Goal: Task Accomplishment & Management: Manage account settings

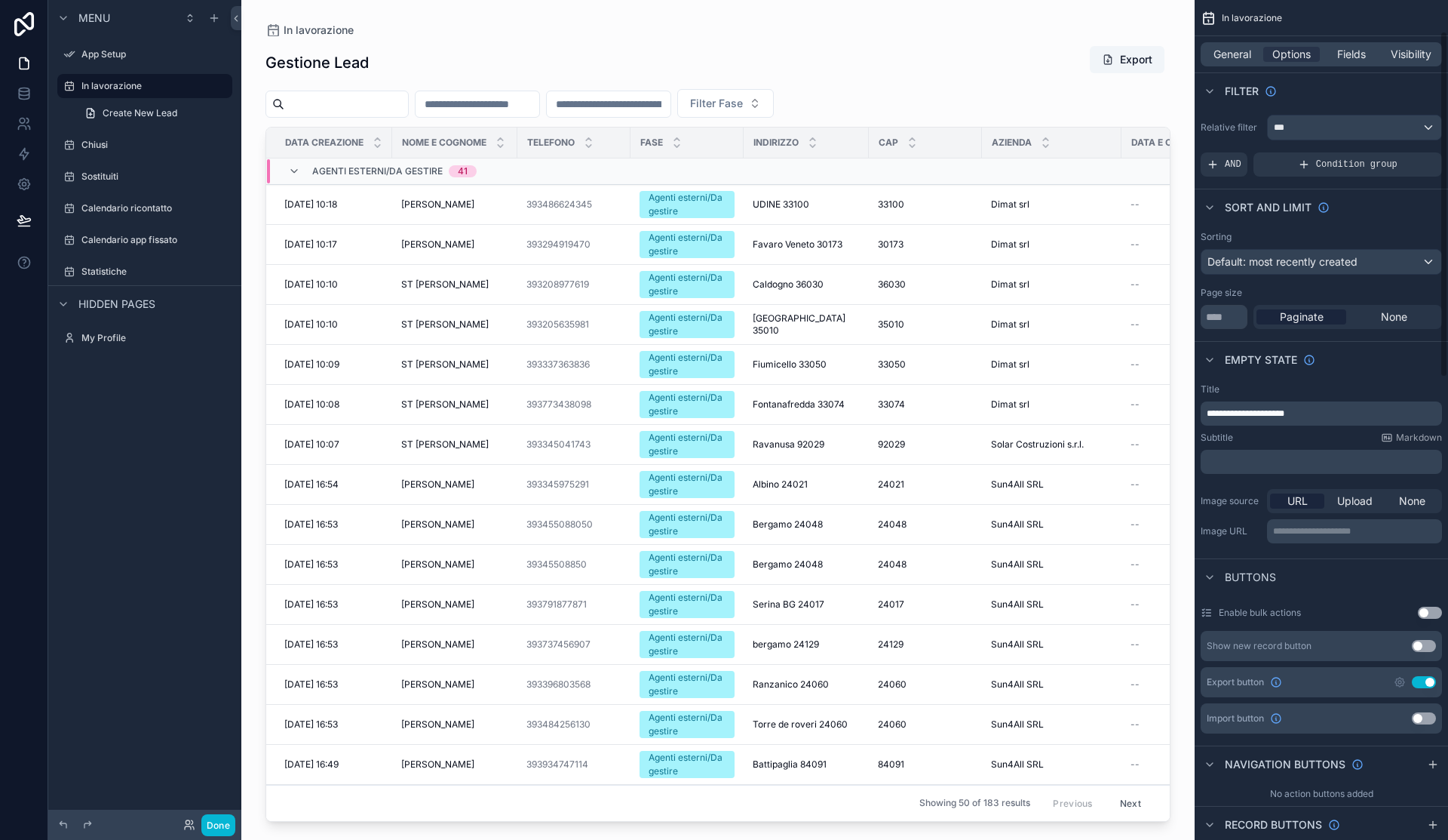
scroll to position [75, 0]
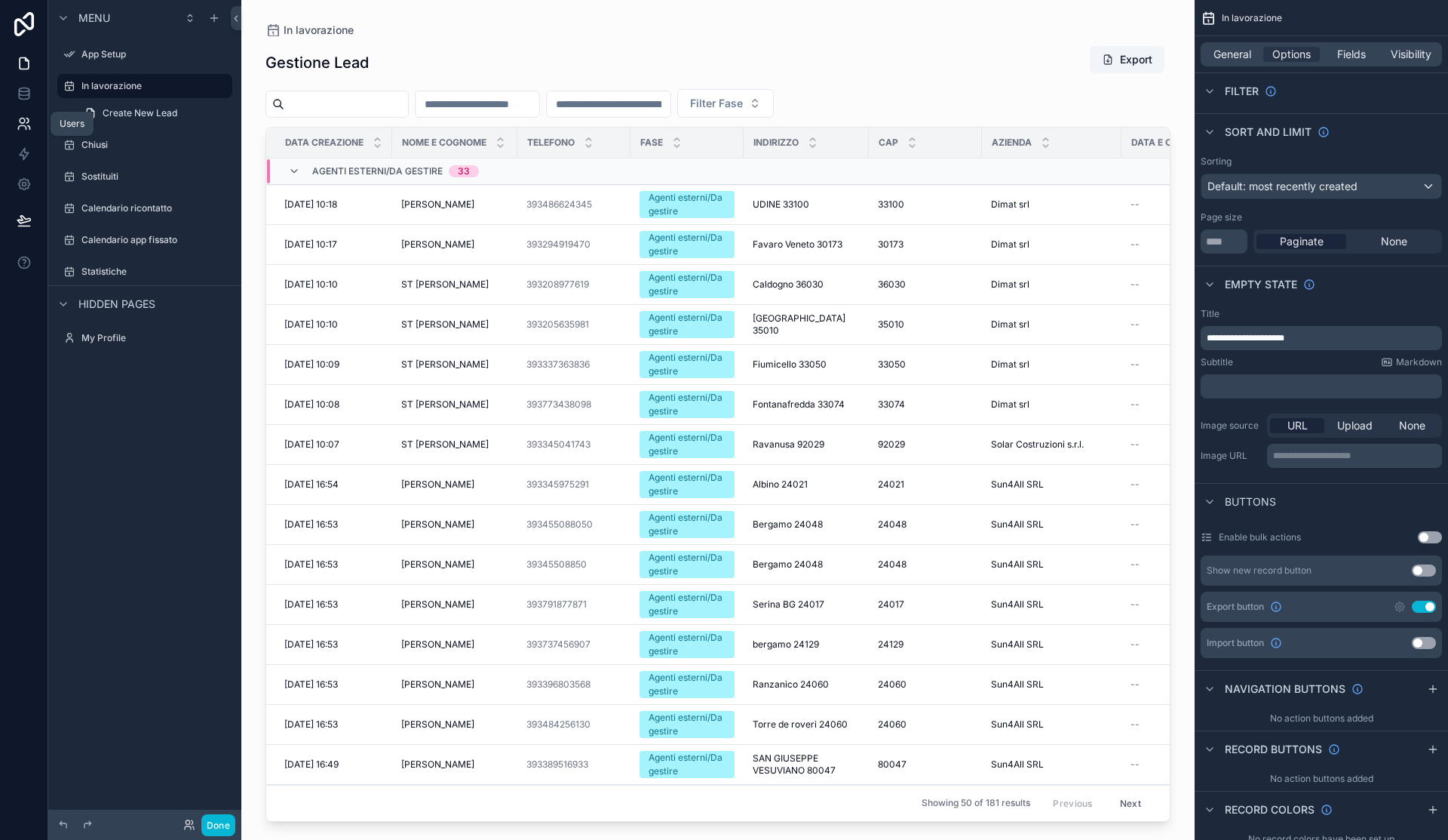
click at [29, 124] on icon at bounding box center [24, 124] width 15 height 15
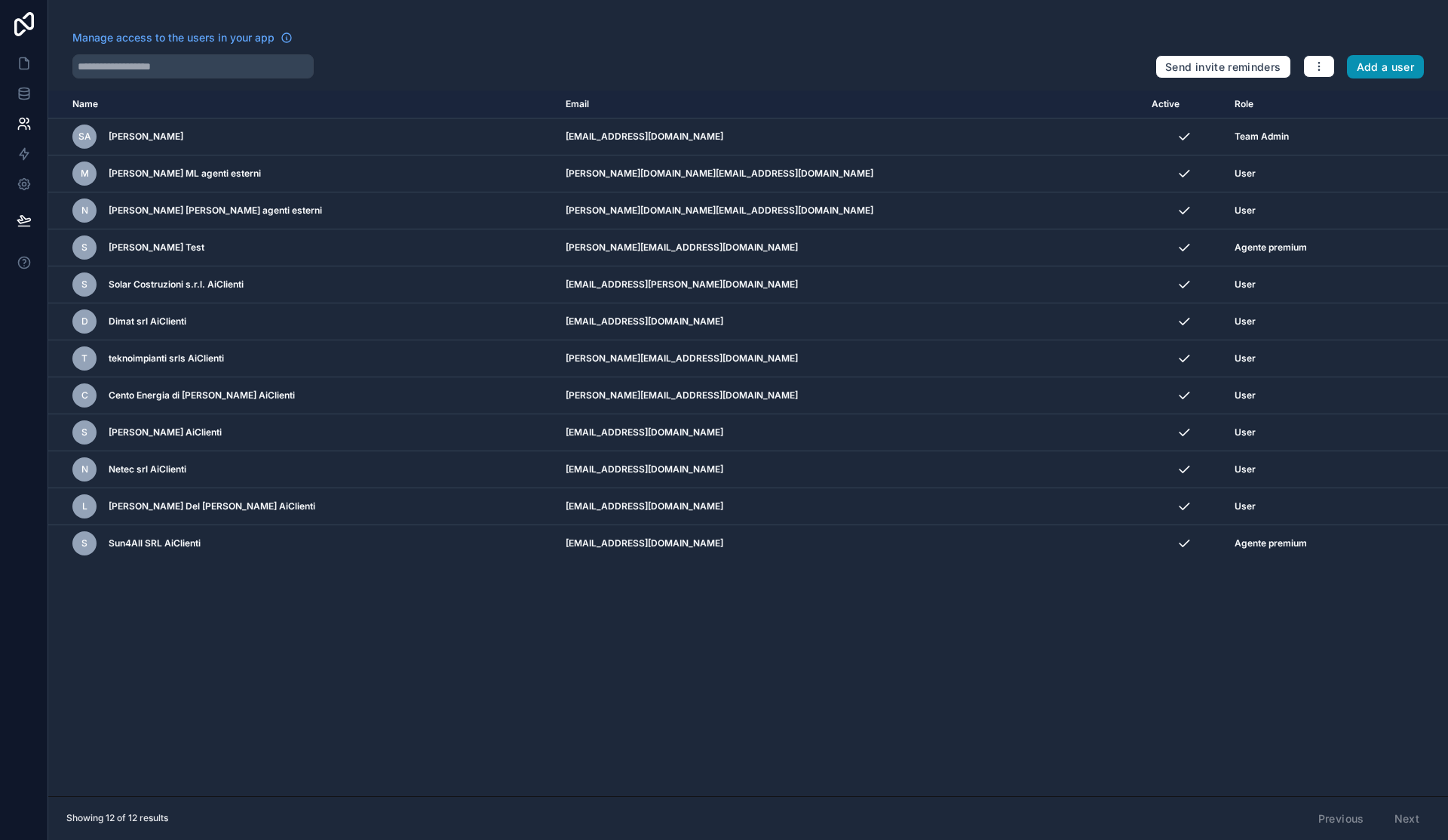
click at [1401, 70] on button "Add a user" at bounding box center [1386, 67] width 78 height 24
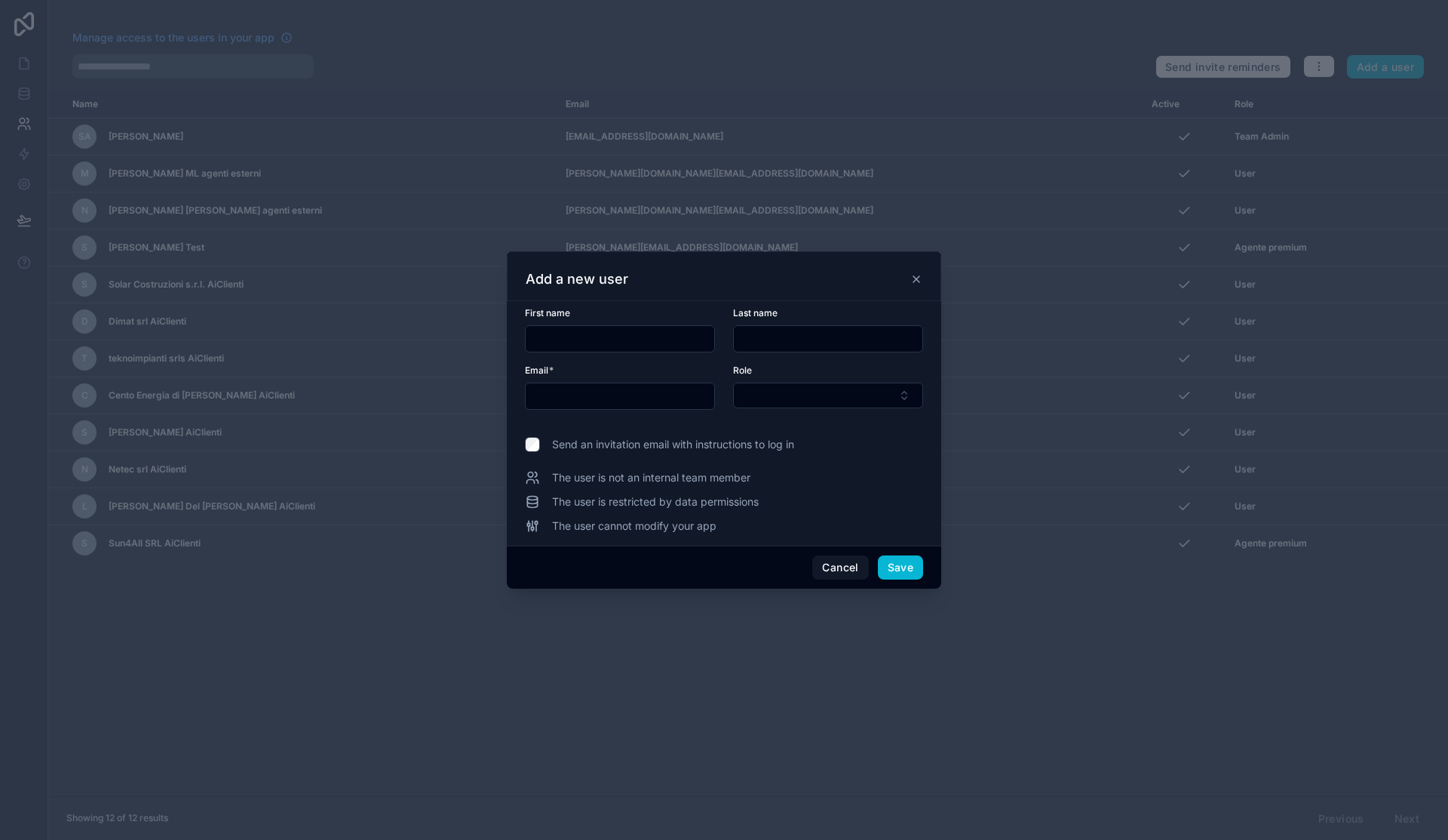
click at [572, 330] on input "text" at bounding box center [620, 338] width 189 height 21
paste input "**********"
type input "**********"
type input "*********"
paste input "**********"
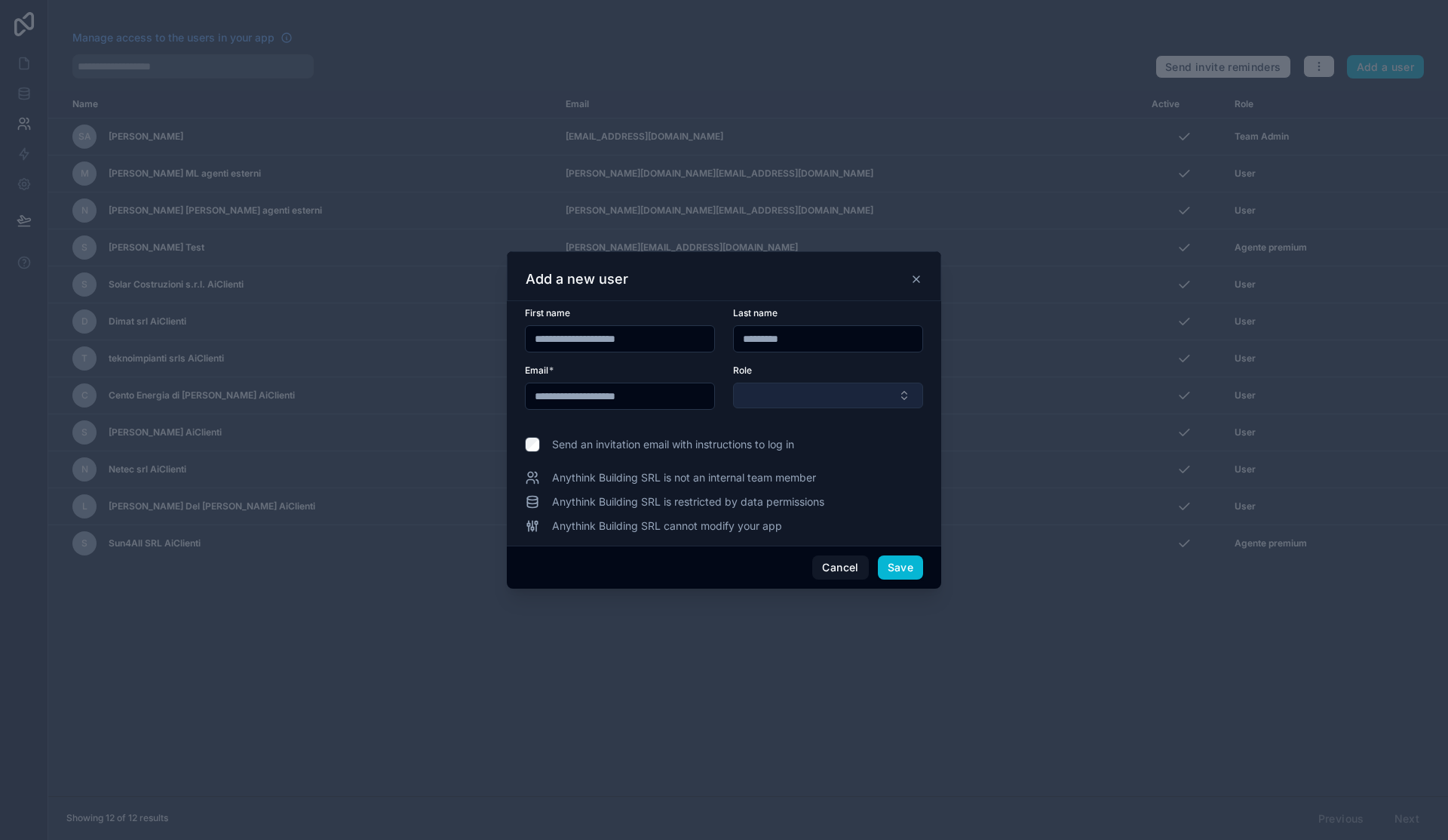
type input "**********"
click at [756, 394] on button "Select Button" at bounding box center [828, 395] width 190 height 26
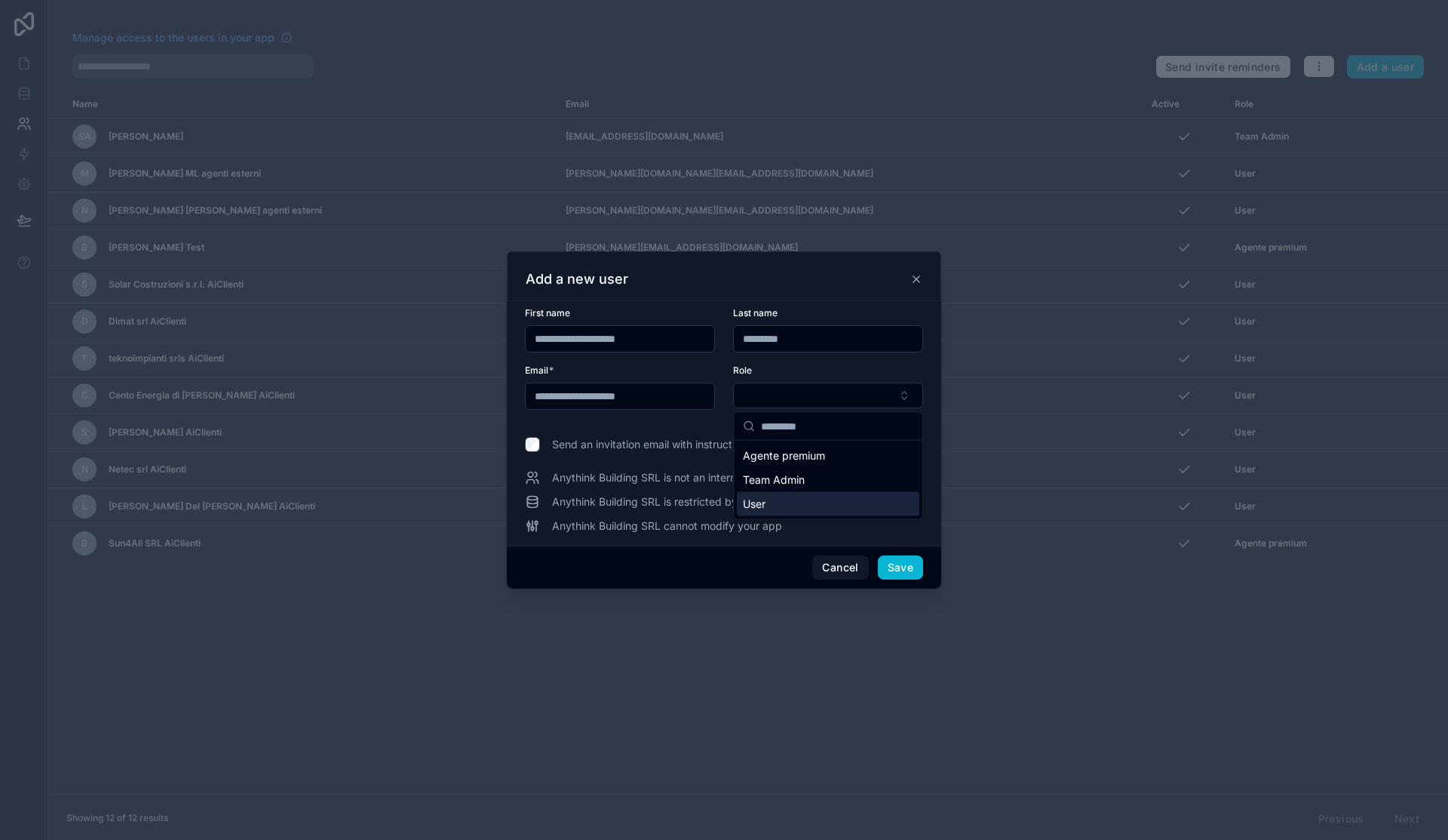
click at [785, 500] on div "User" at bounding box center [828, 504] width 183 height 24
click at [674, 445] on span "Send an invitation email with instructions to log in" at bounding box center [673, 445] width 242 height 15
drag, startPoint x: 898, startPoint y: 572, endPoint x: 979, endPoint y: 528, distance: 92.2
click at [898, 572] on button "Save" at bounding box center [900, 568] width 45 height 24
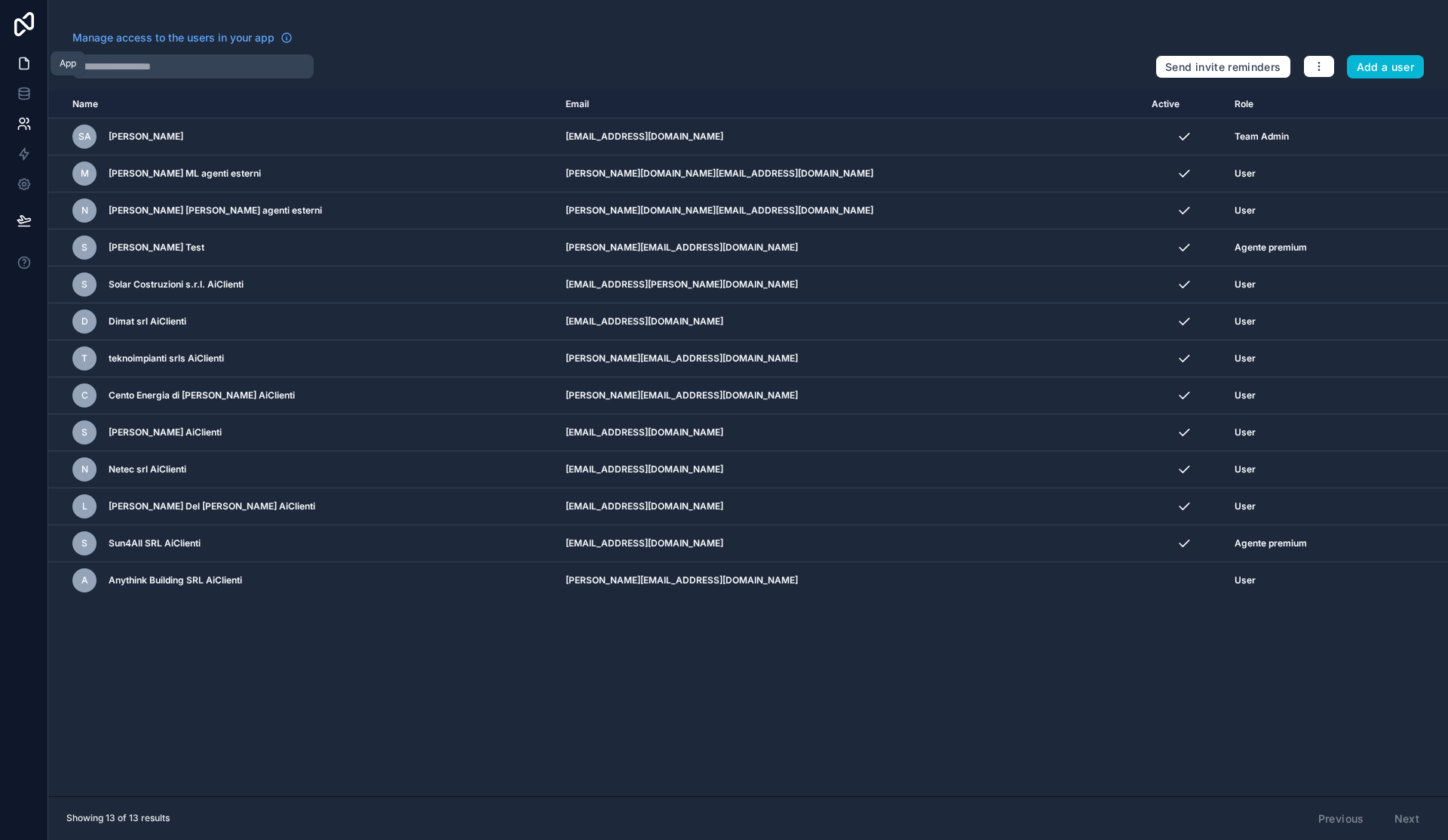
click at [18, 68] on icon at bounding box center [24, 62] width 15 height 15
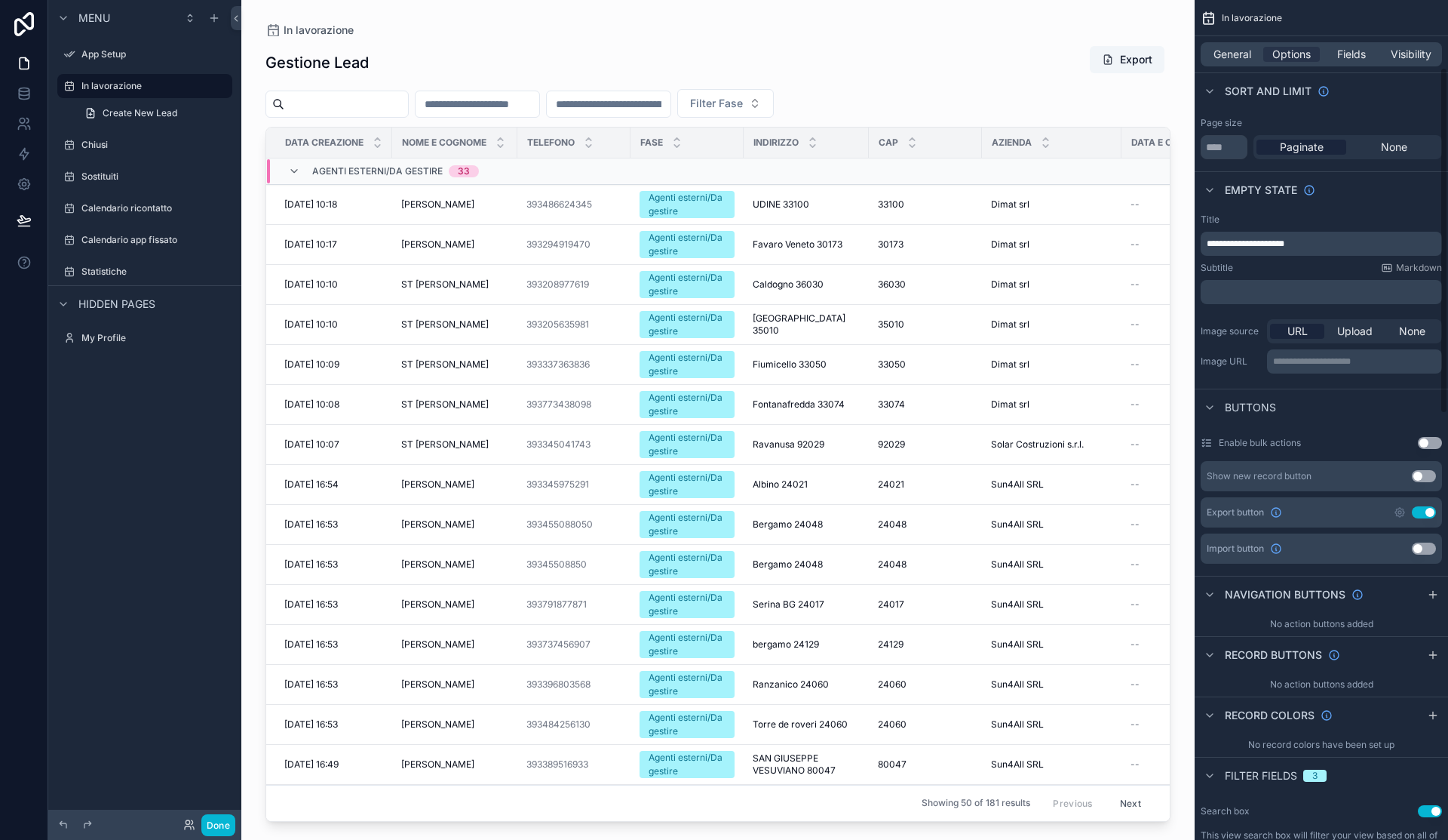
scroll to position [163, 0]
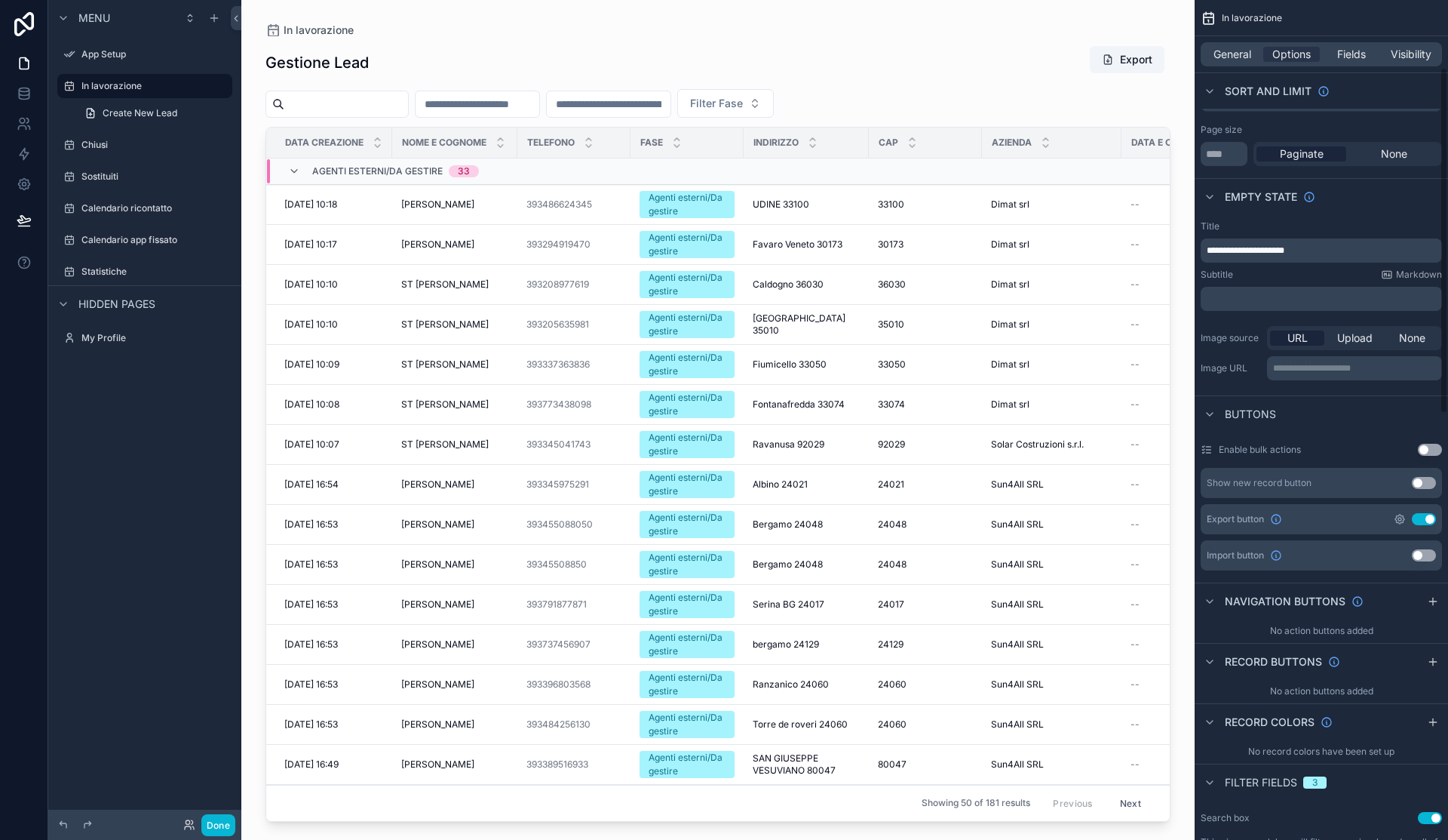
click at [1403, 520] on icon "scrollable content" at bounding box center [1401, 519] width 12 height 12
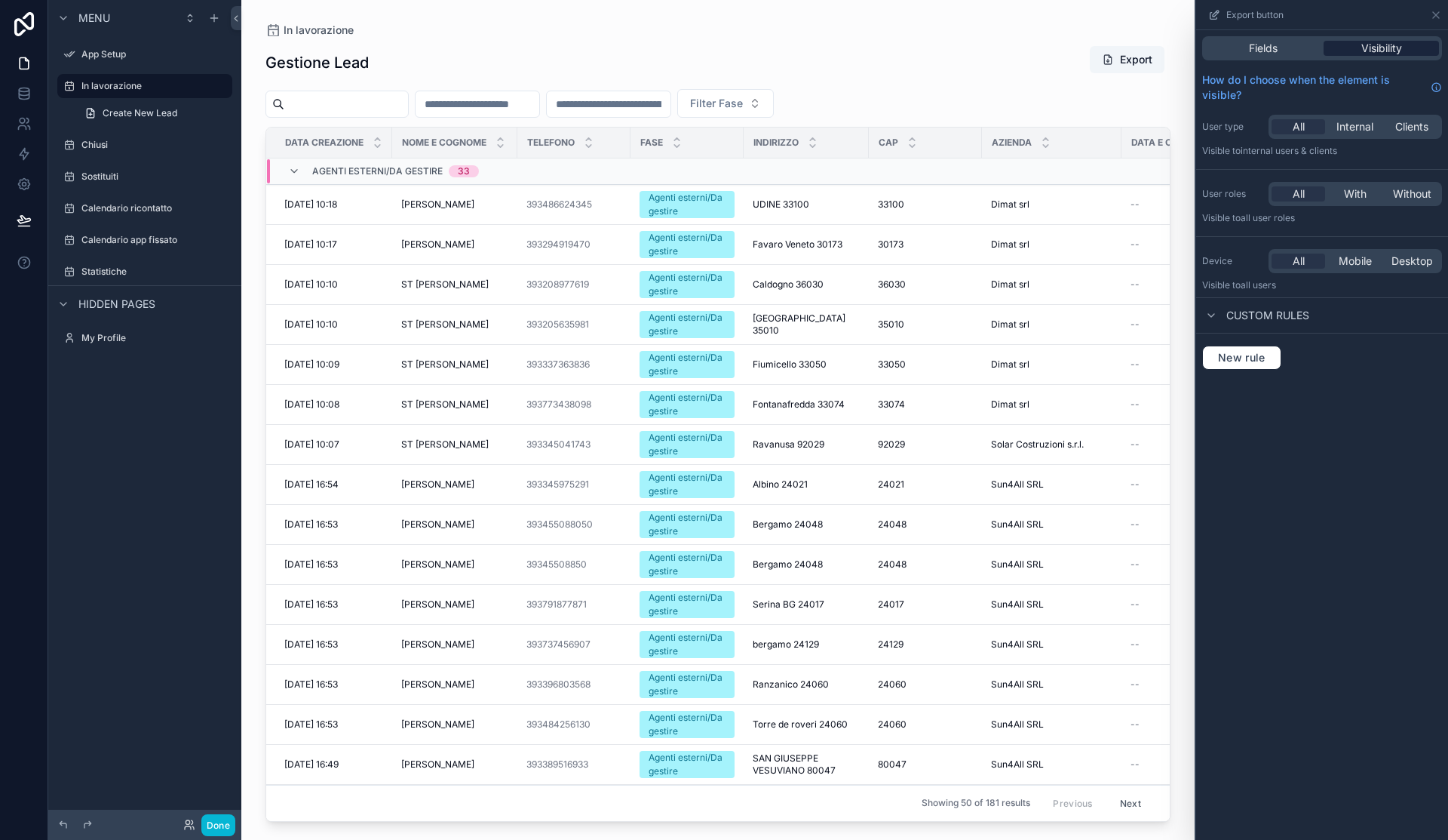
click at [1378, 43] on span "Visibility" at bounding box center [1382, 47] width 41 height 15
click at [1362, 190] on span "With" at bounding box center [1355, 194] width 23 height 15
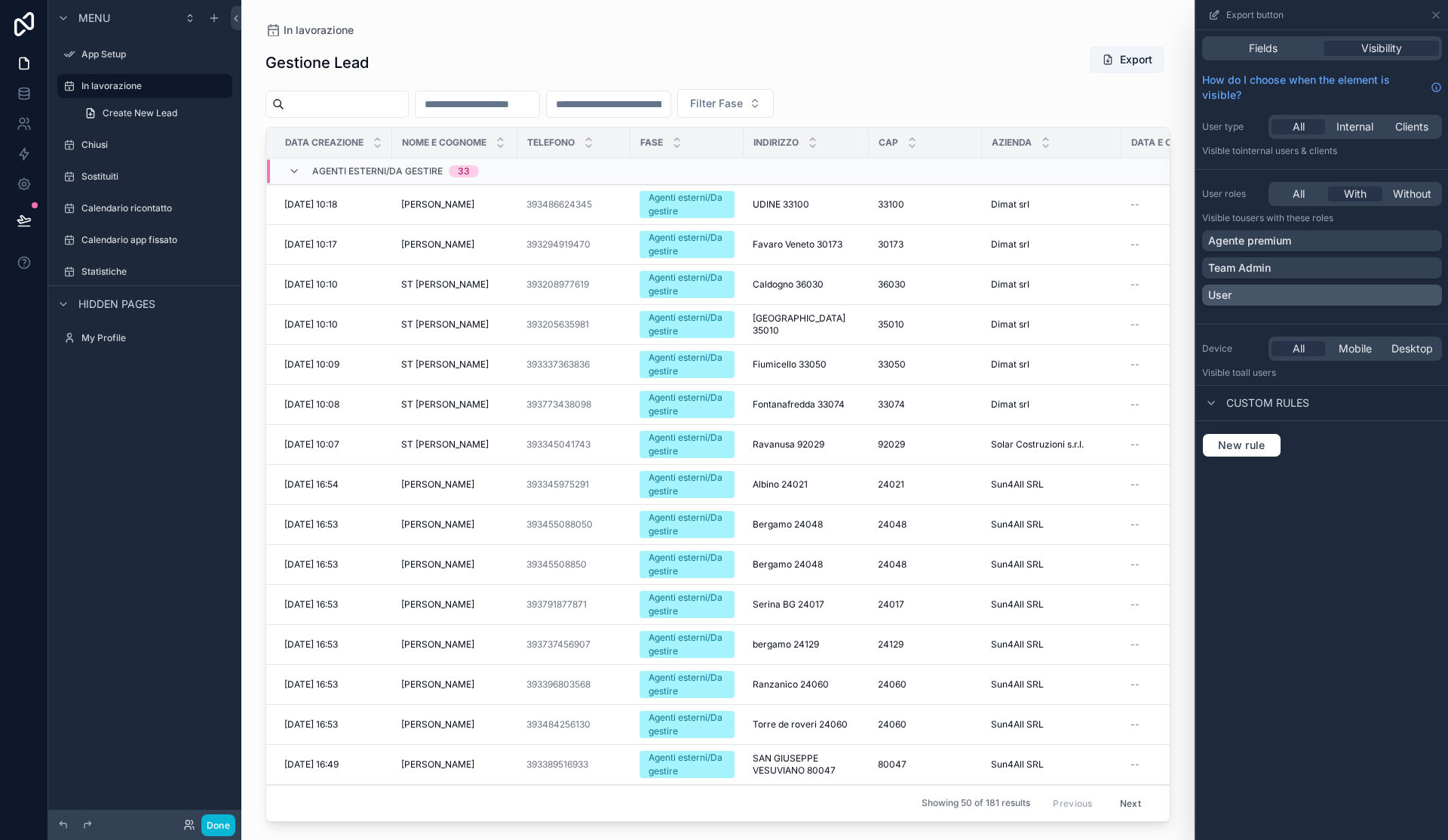
click at [1252, 292] on div "User" at bounding box center [1322, 294] width 228 height 15
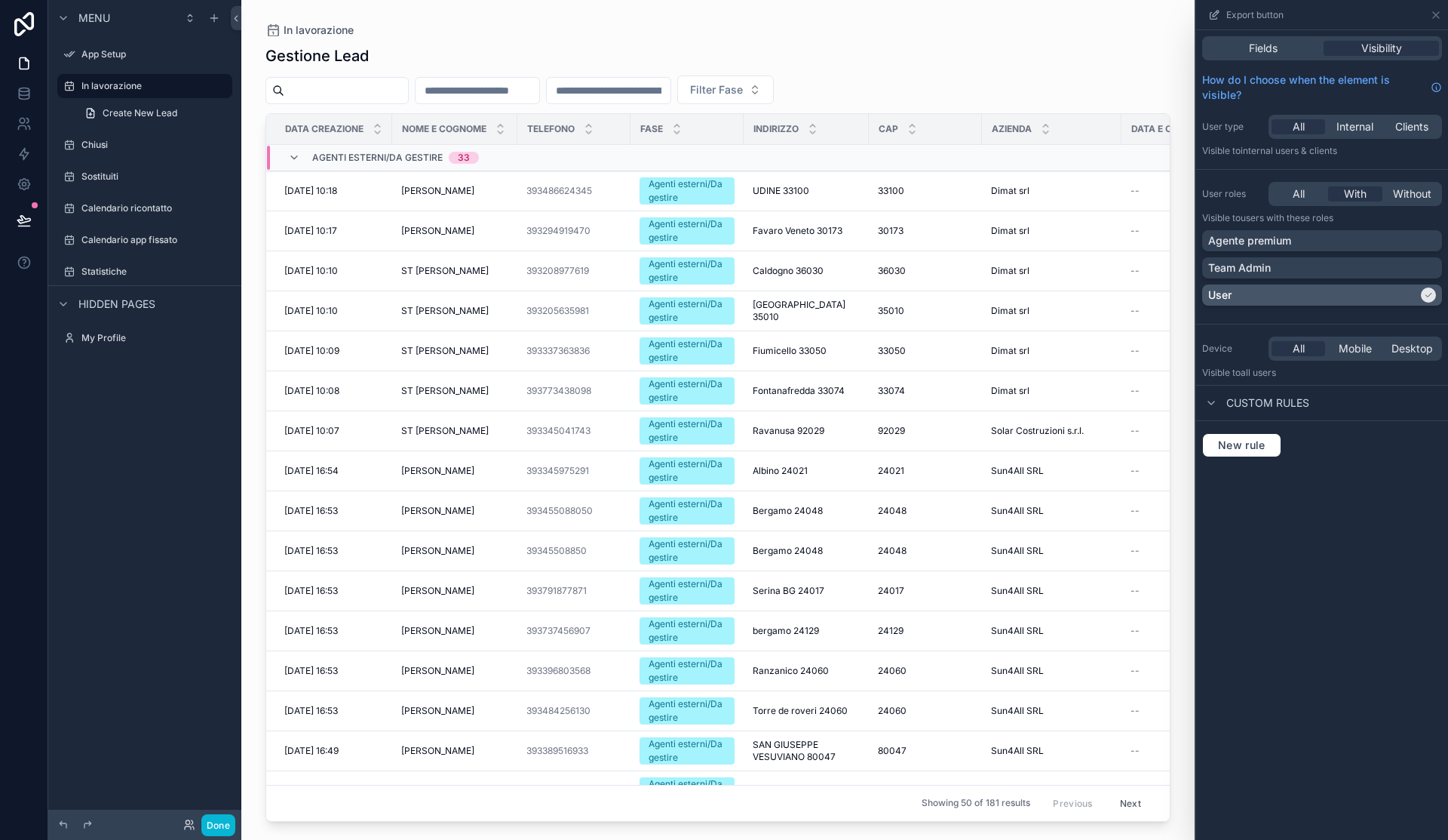
click at [1435, 294] on div at bounding box center [1428, 294] width 15 height 15
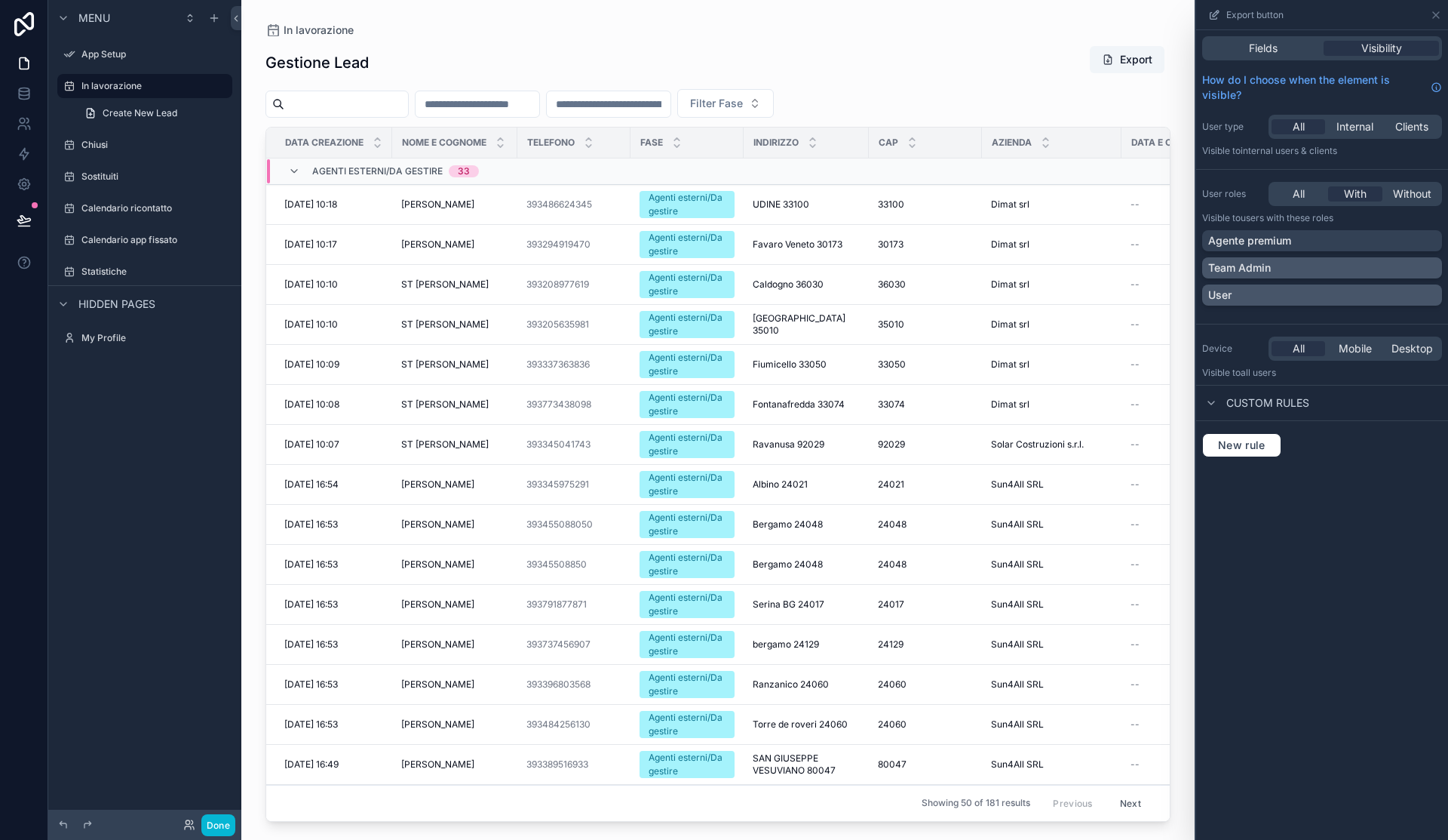
click at [1415, 267] on div "Team Admin" at bounding box center [1322, 267] width 228 height 15
click at [1424, 244] on div "Agente premium" at bounding box center [1322, 240] width 228 height 15
drag, startPoint x: 1270, startPoint y: 650, endPoint x: 1312, endPoint y: 547, distance: 111.2
click at [1270, 650] on div "Fields Visibility How do I choose when the element is visible? User type All In…" at bounding box center [1322, 435] width 252 height 809
click at [21, 226] on icon at bounding box center [23, 226] width 11 height 0
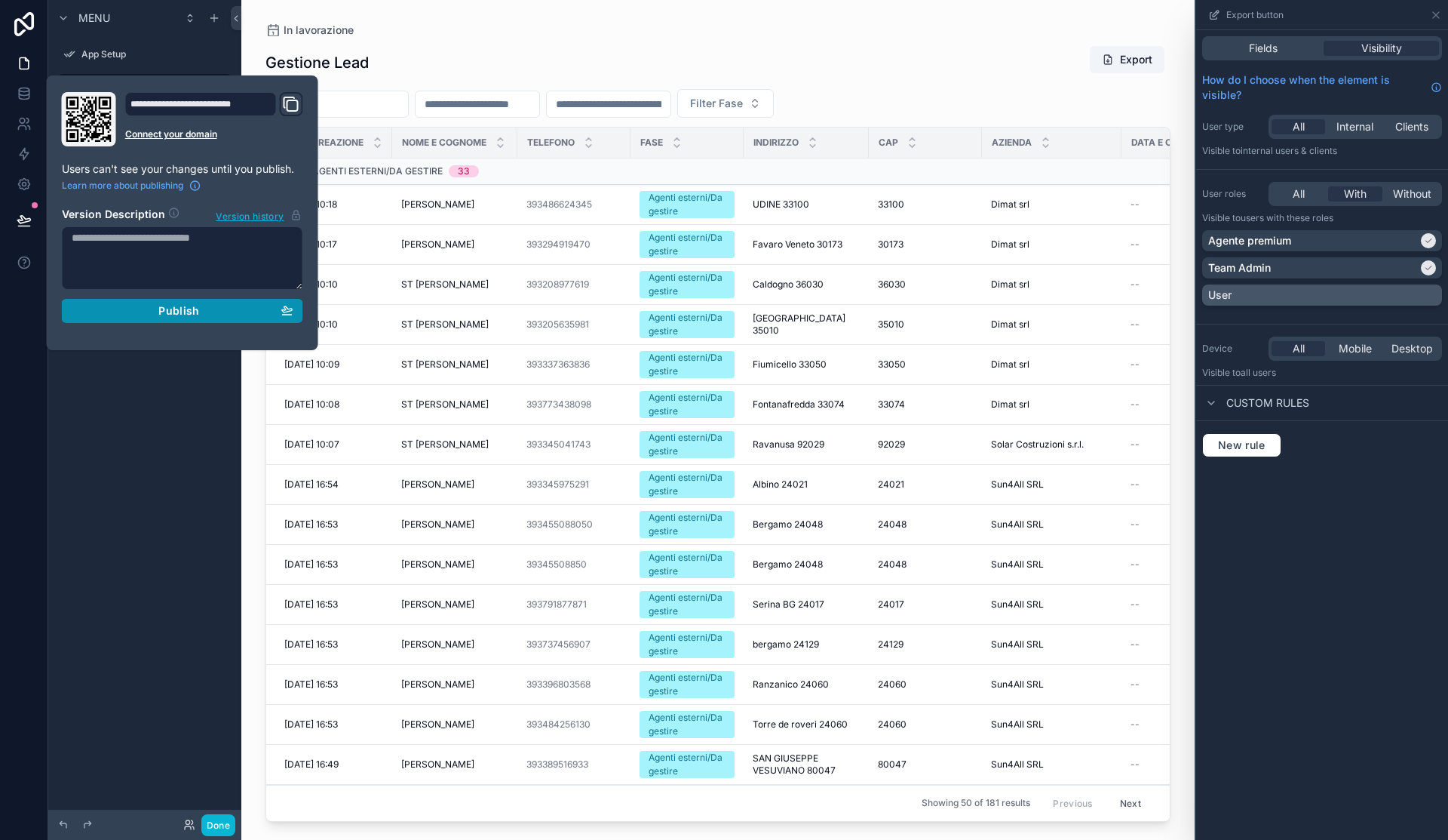
click at [180, 320] on button "Publish" at bounding box center [183, 310] width 241 height 24
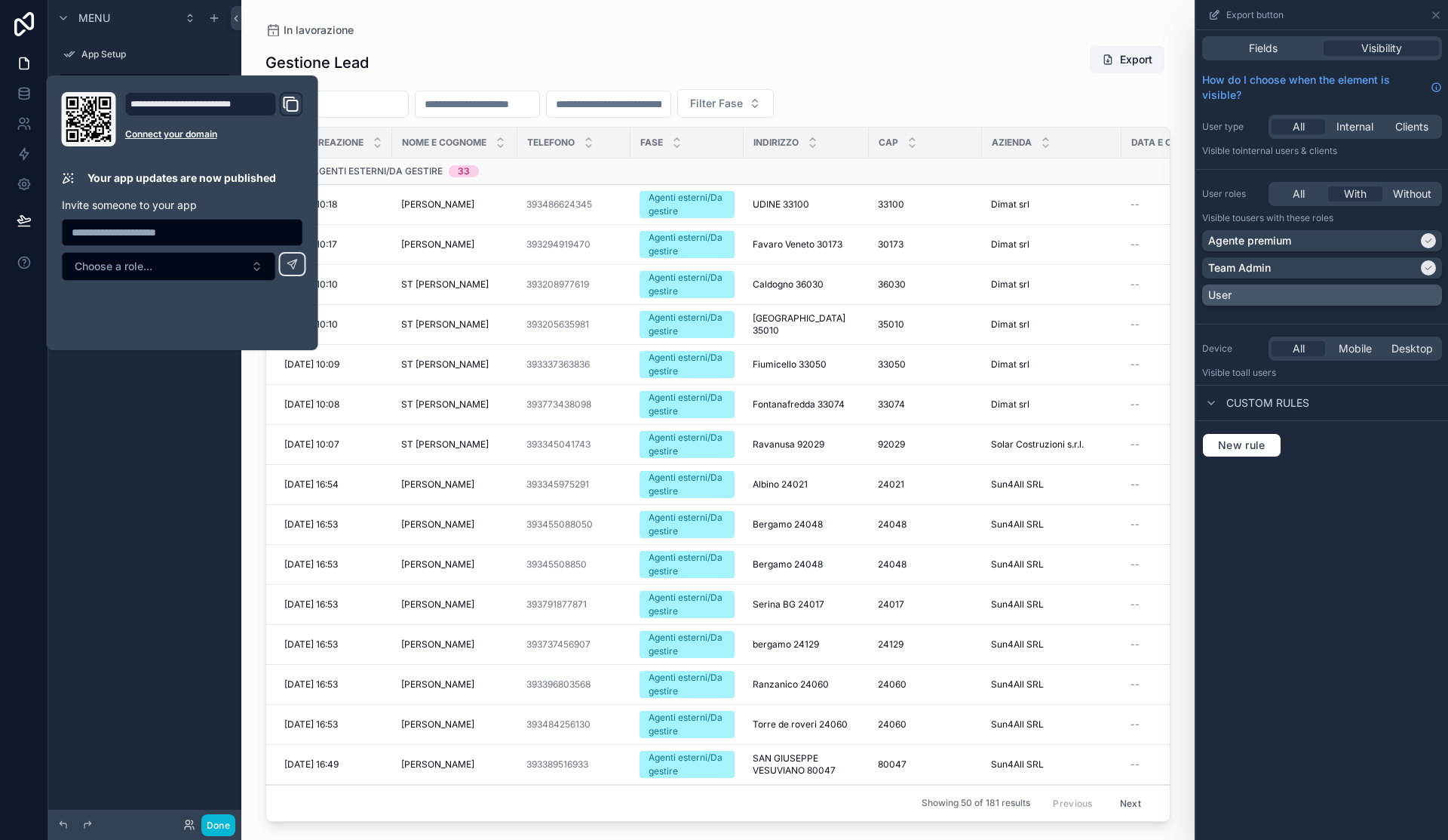
click at [1246, 534] on div "Fields Visibility How do I choose when the element is visible? User type All In…" at bounding box center [1322, 435] width 252 height 809
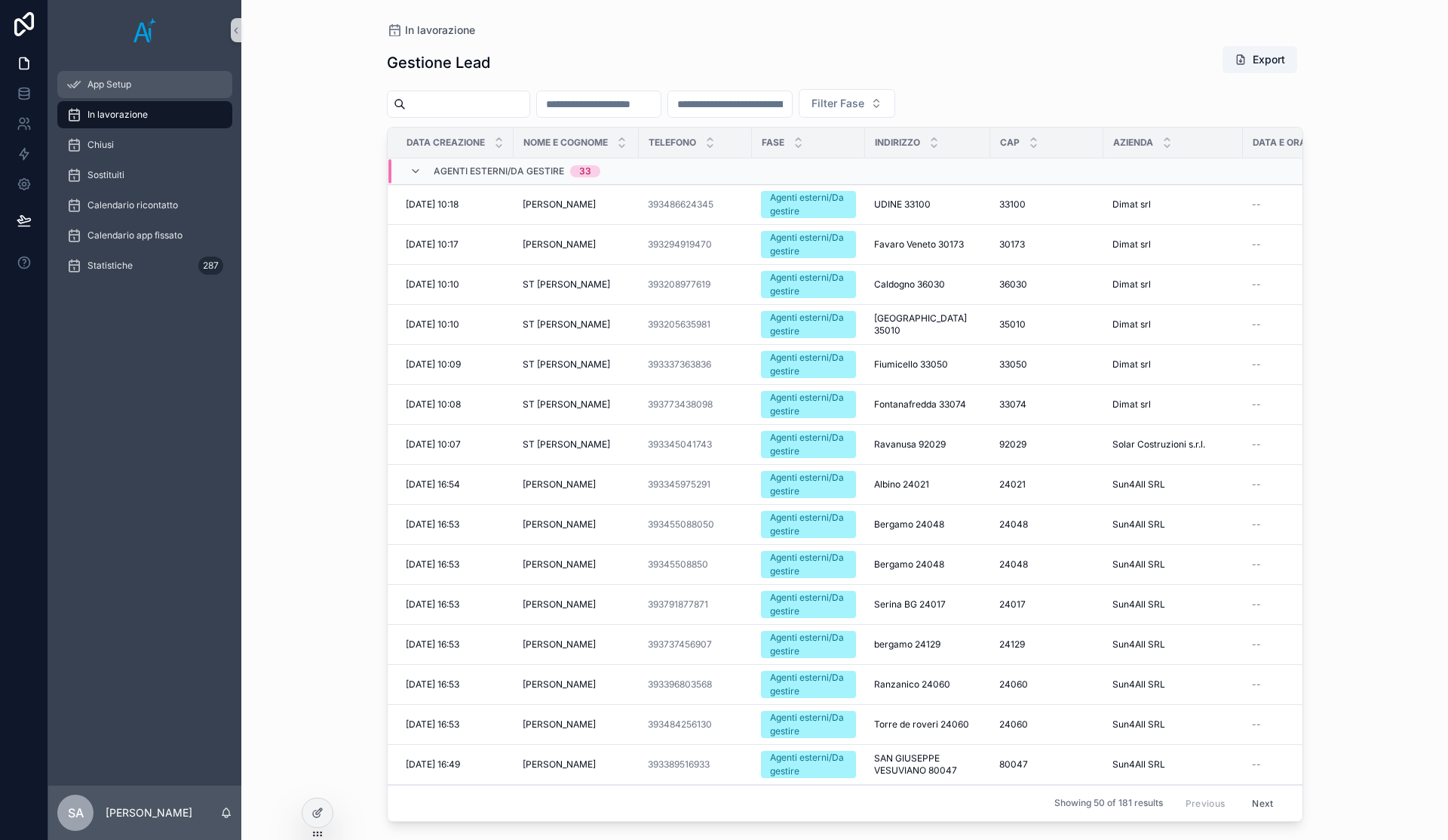
click at [145, 84] on div "App Setup" at bounding box center [144, 84] width 157 height 24
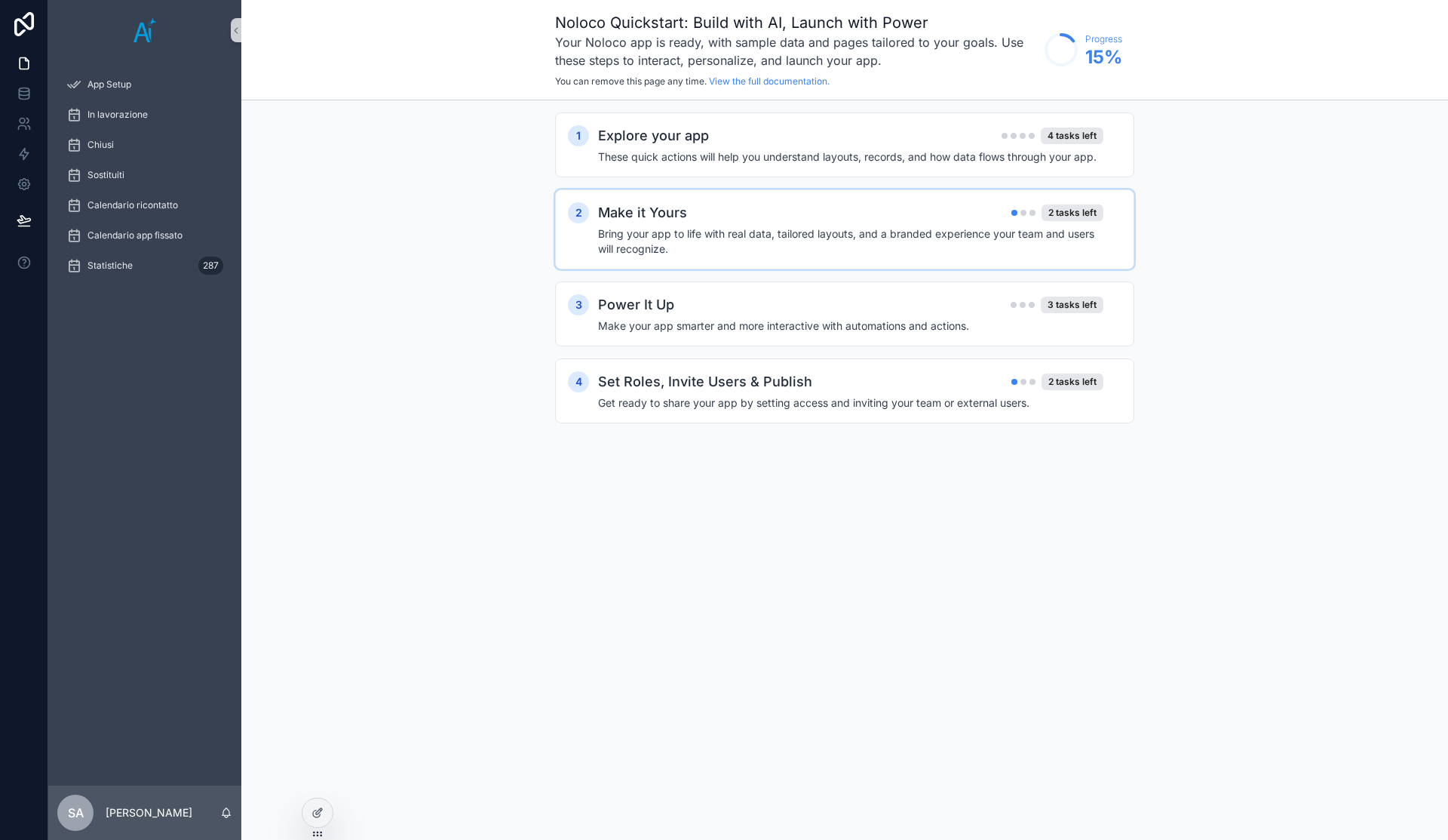
click at [904, 241] on h4 "Bring your app to life with real data, tailored layouts, and a branded experien…" at bounding box center [850, 241] width 505 height 31
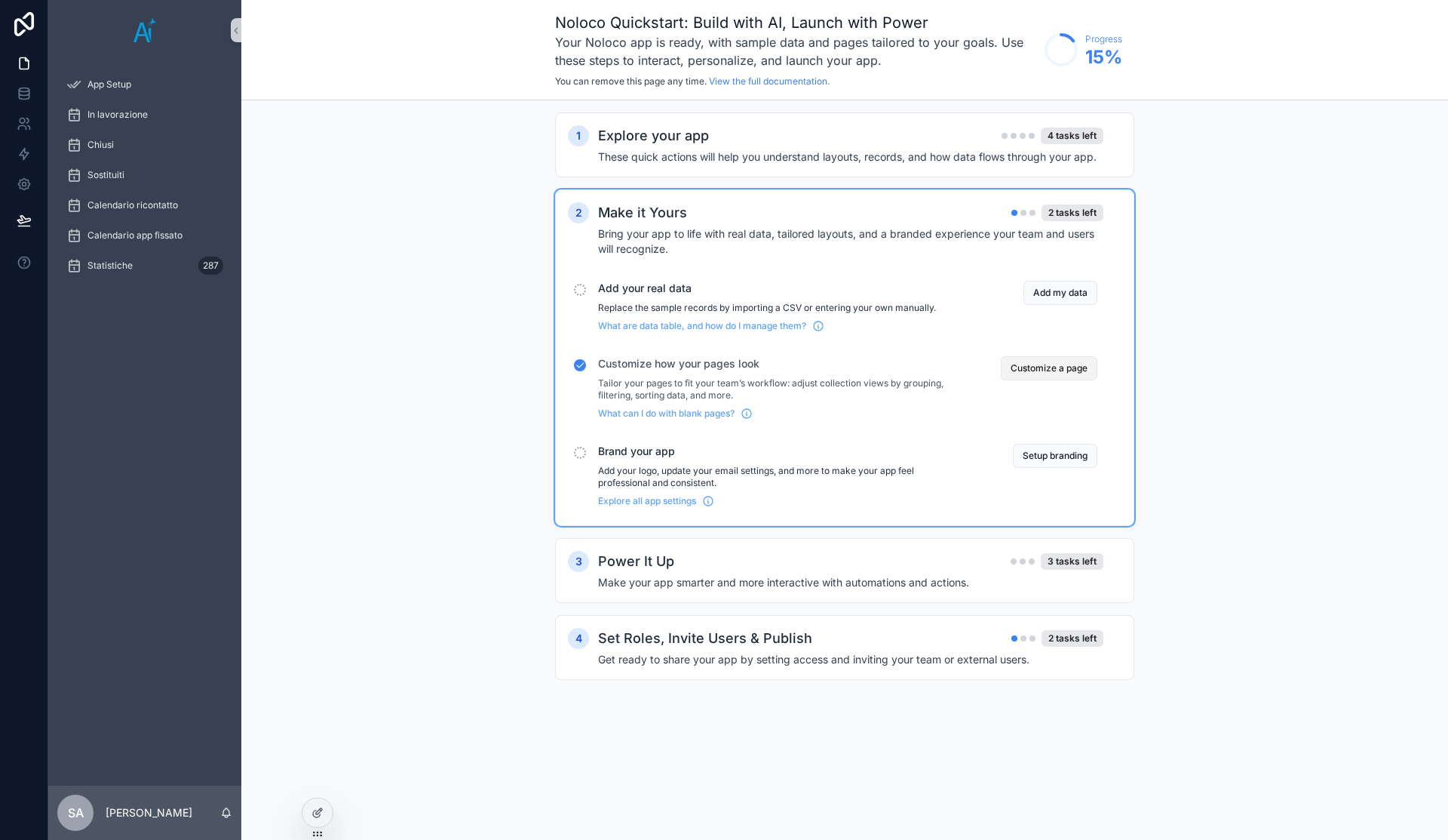
click at [1068, 371] on button "Customize a page" at bounding box center [1050, 368] width 97 height 24
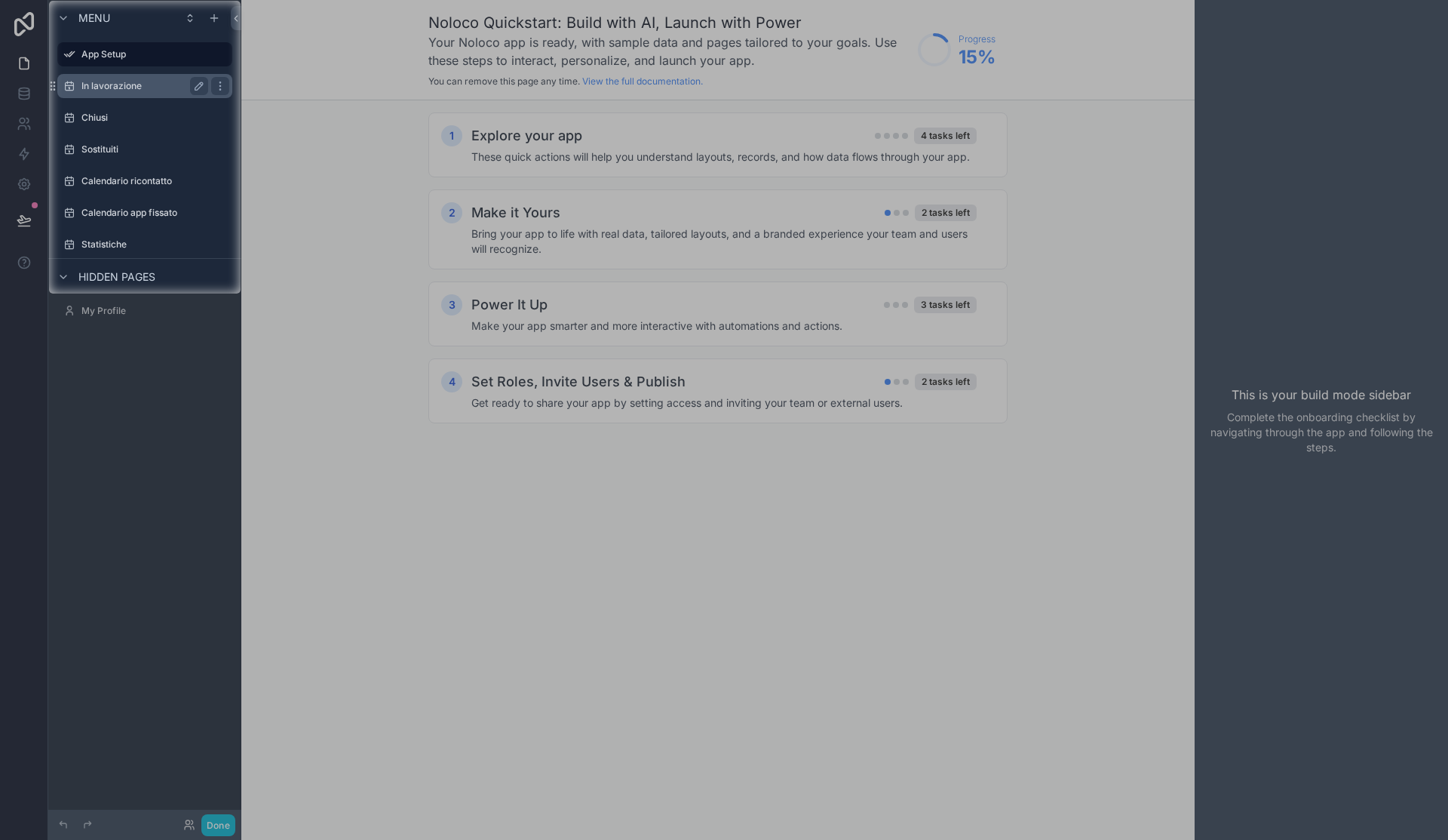
click at [141, 75] on div "In lavorazione" at bounding box center [144, 86] width 169 height 24
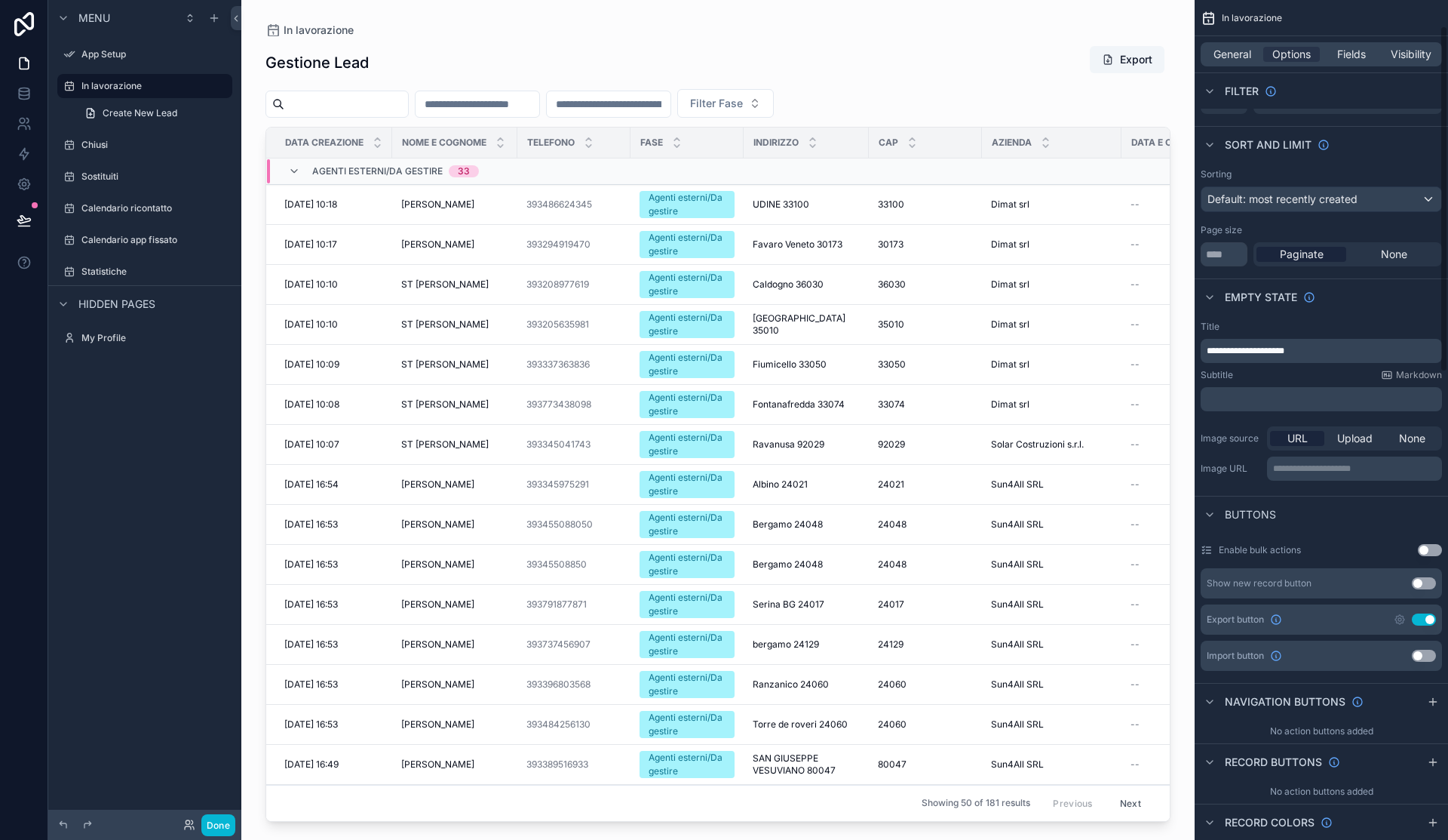
scroll to position [183, 0]
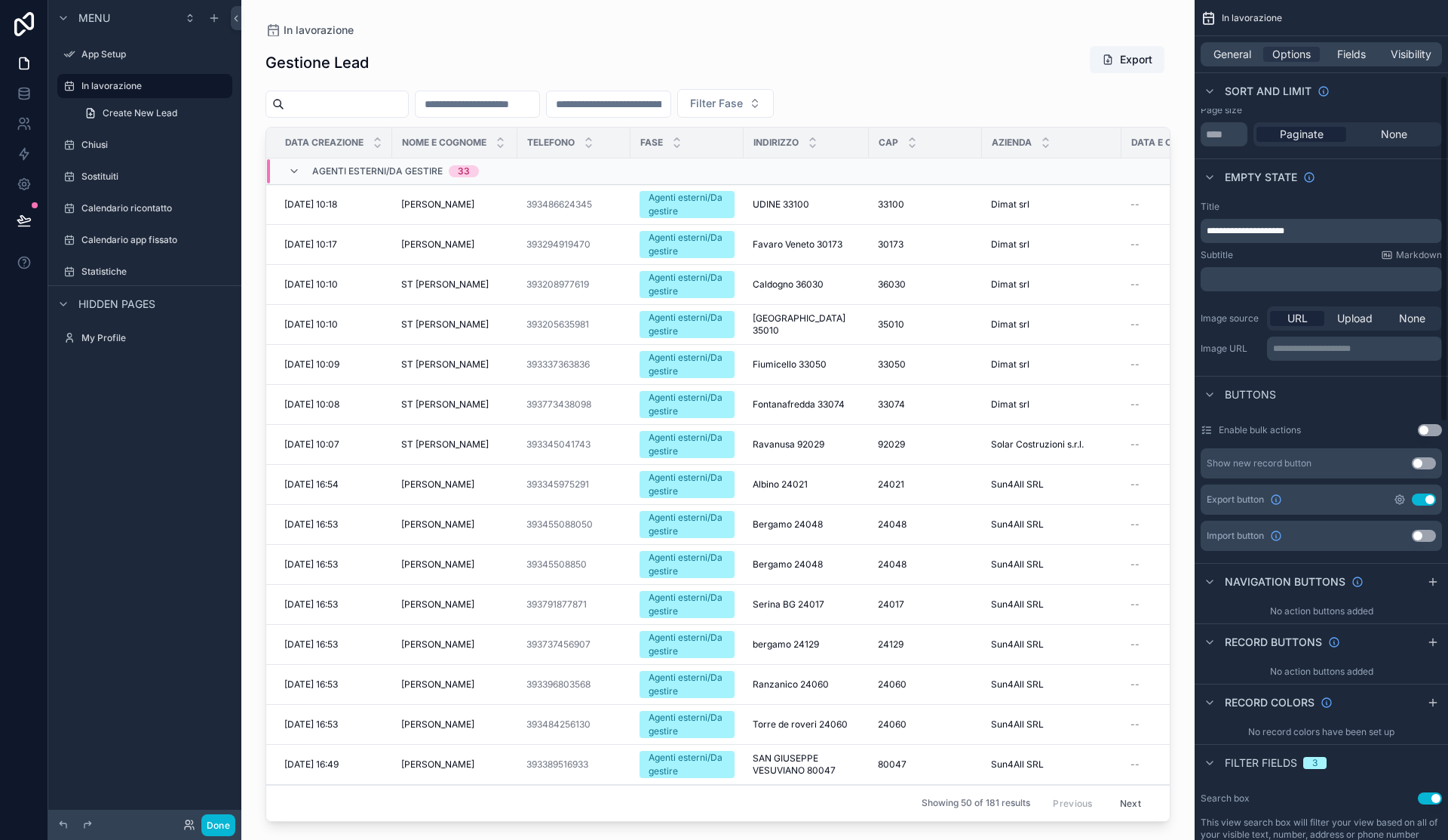
click at [1404, 494] on icon "scrollable content" at bounding box center [1401, 499] width 12 height 12
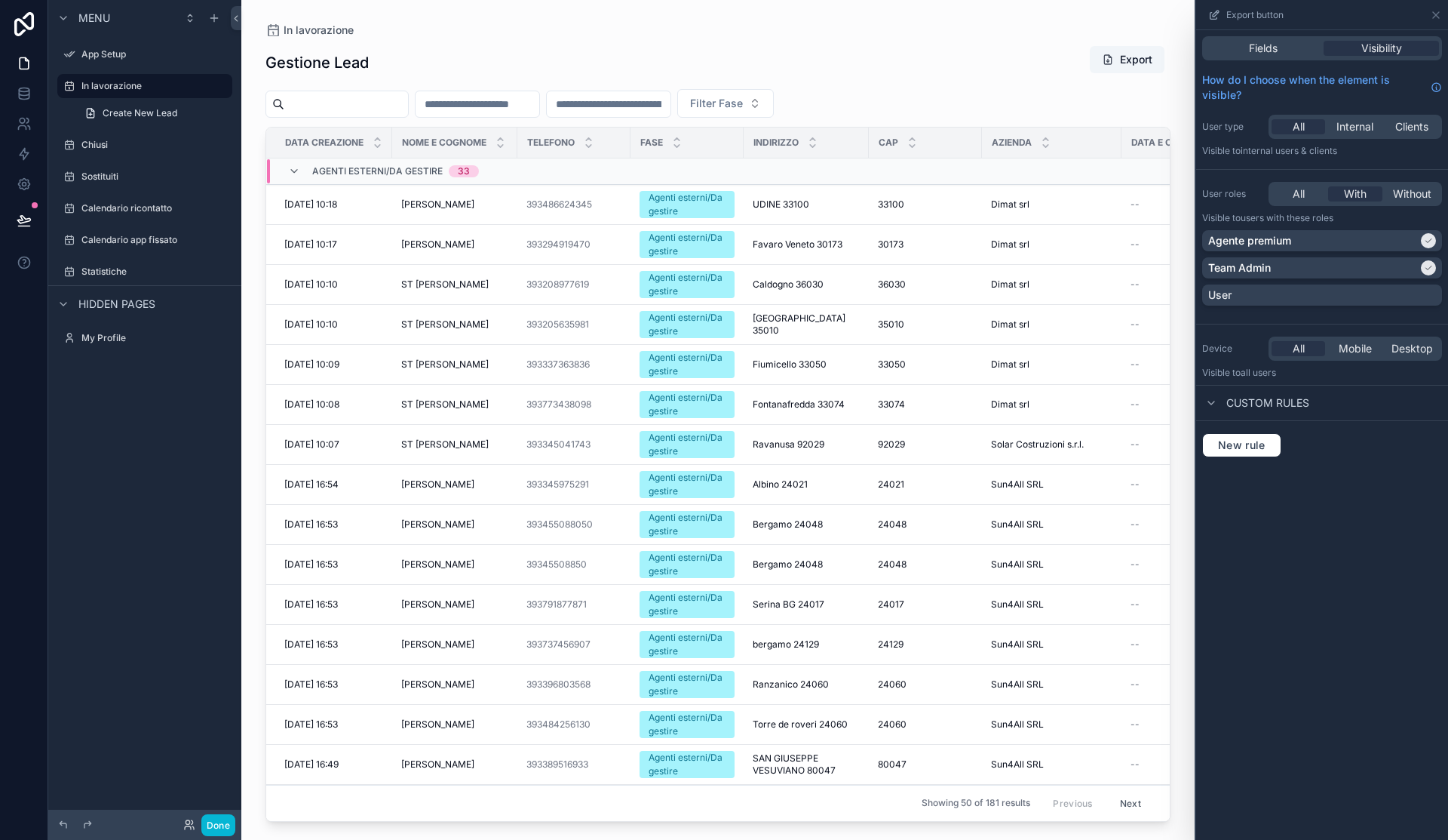
click at [1403, 554] on div "Fields Visibility How do I choose when the element is visible? User type All In…" at bounding box center [1322, 435] width 252 height 809
click at [1337, 581] on div "Fields Visibility How do I choose when the element is visible? User type All In…" at bounding box center [1322, 435] width 252 height 809
drag, startPoint x: 212, startPoint y: 485, endPoint x: 78, endPoint y: 187, distance: 326.7
click at [209, 482] on div "Menu App Setup In lavorazione Create New Lead Chiusi Sostituiti Calendario rico…" at bounding box center [144, 410] width 193 height 821
click at [11, 223] on button at bounding box center [25, 220] width 34 height 42
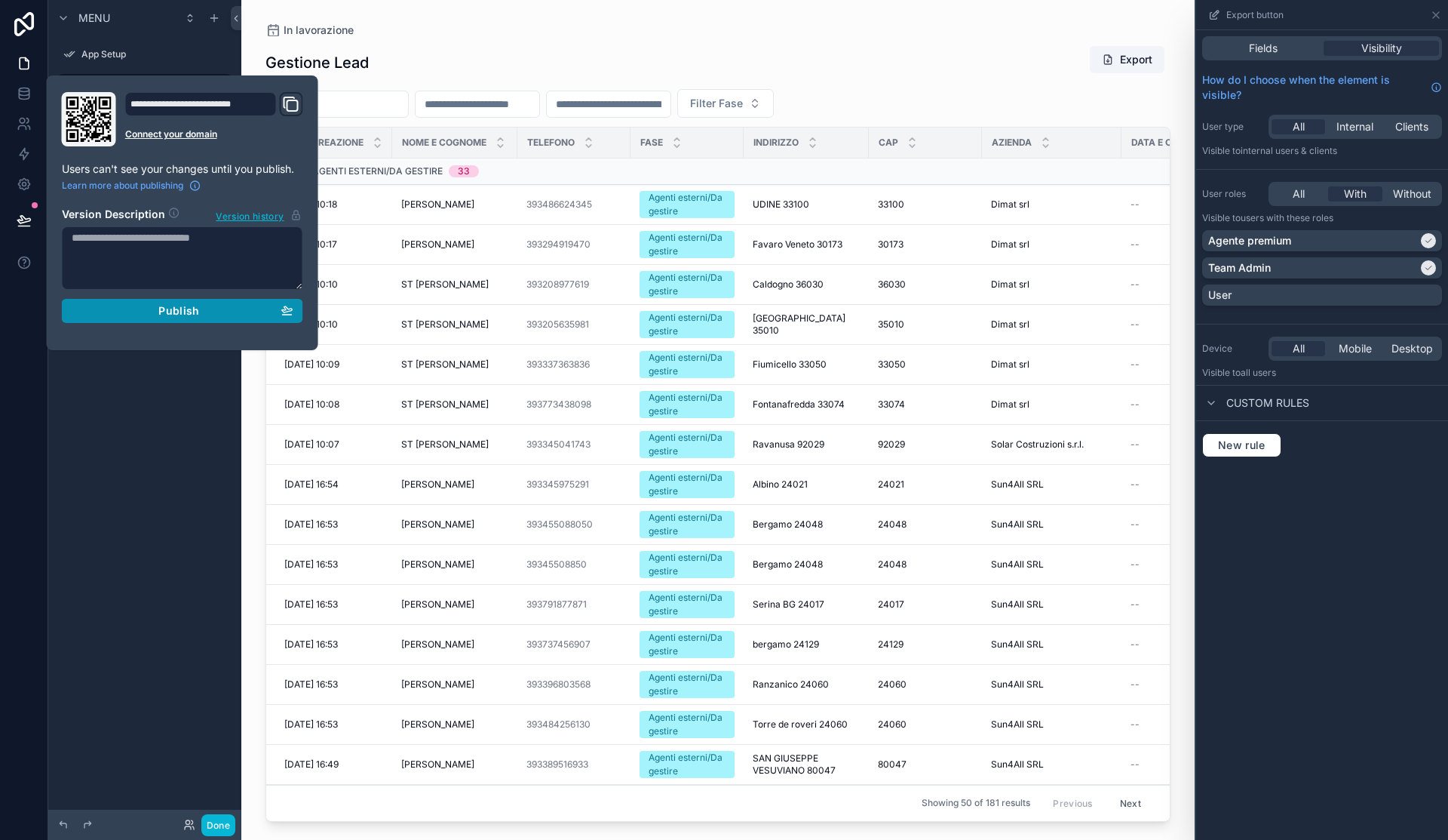
click at [129, 316] on div "Publish" at bounding box center [183, 311] width 221 height 14
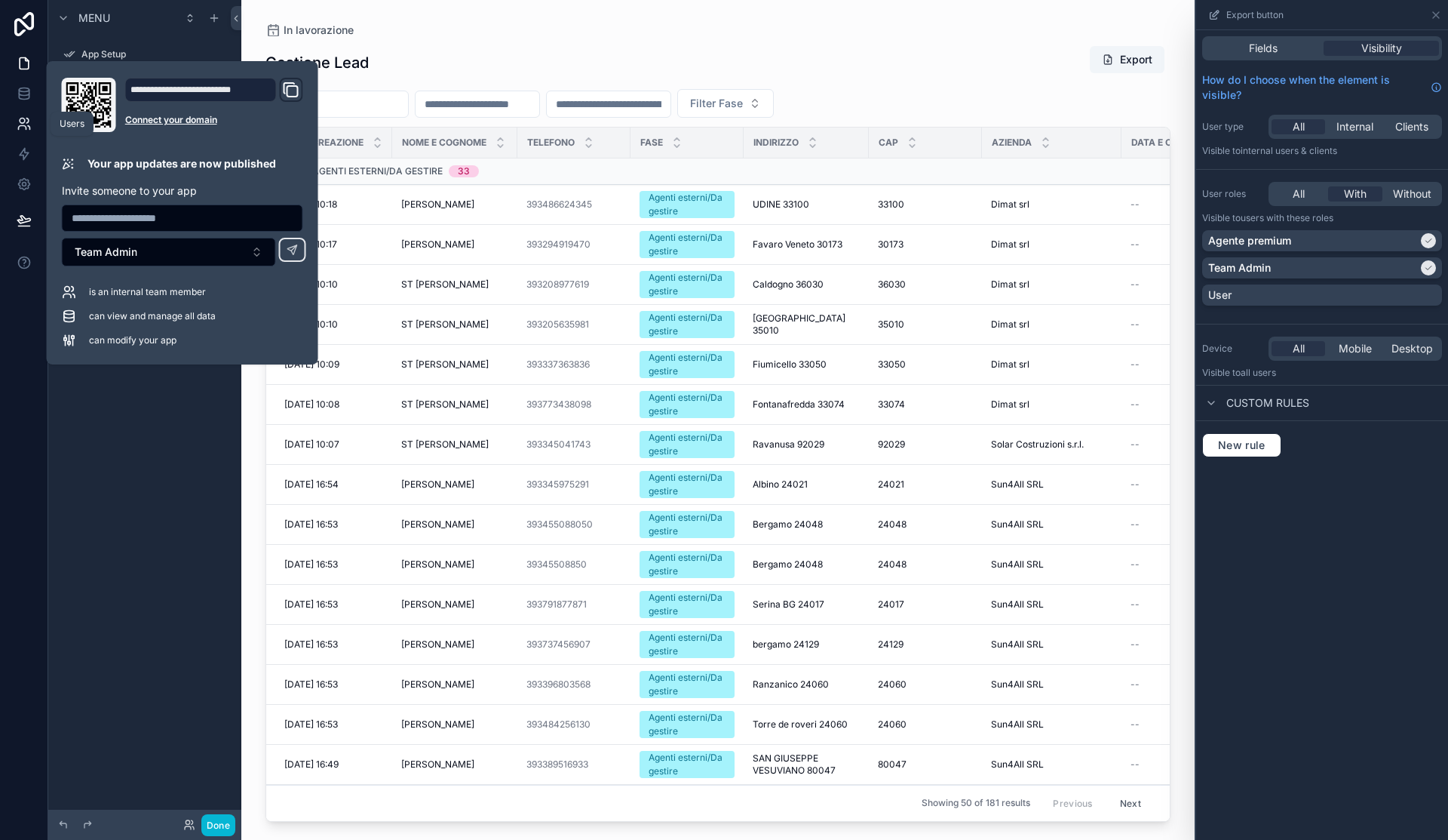
click at [27, 131] on link at bounding box center [24, 124] width 47 height 31
